Goal: Task Accomplishment & Management: Manage account settings

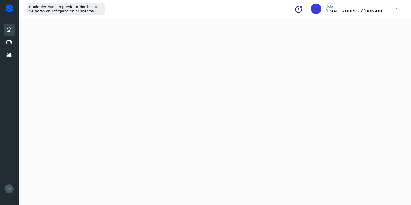
scroll to position [97, 0]
click at [400, 7] on icon at bounding box center [397, 9] width 11 height 11
click at [364, 28] on div "Documentación" at bounding box center [371, 23] width 62 height 10
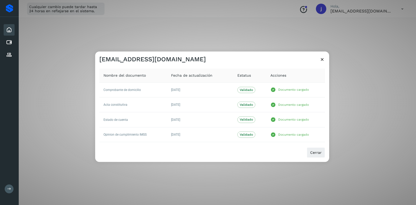
click at [322, 62] on icon at bounding box center [321, 59] width 5 height 5
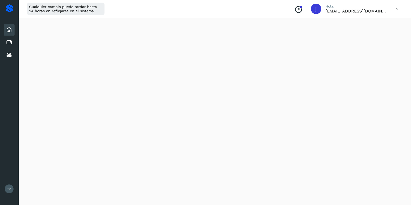
click at [394, 8] on icon at bounding box center [397, 9] width 11 height 11
click at [364, 30] on div "Cerrar sesión" at bounding box center [371, 34] width 62 height 10
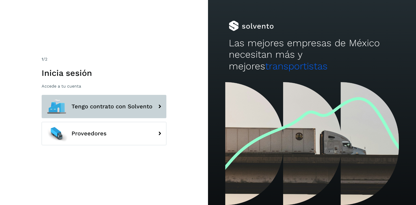
click at [97, 106] on span "Tengo contrato con Solvento" at bounding box center [111, 106] width 81 height 6
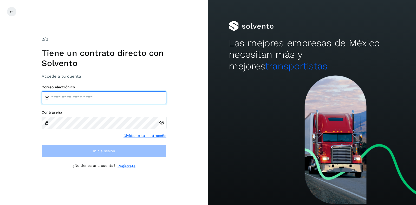
click at [70, 96] on input "email" at bounding box center [104, 97] width 125 height 12
type input "**********"
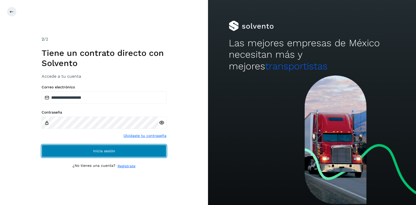
click at [104, 149] on span "Inicia sesión" at bounding box center [104, 151] width 22 height 4
